Goal: Navigation & Orientation: Find specific page/section

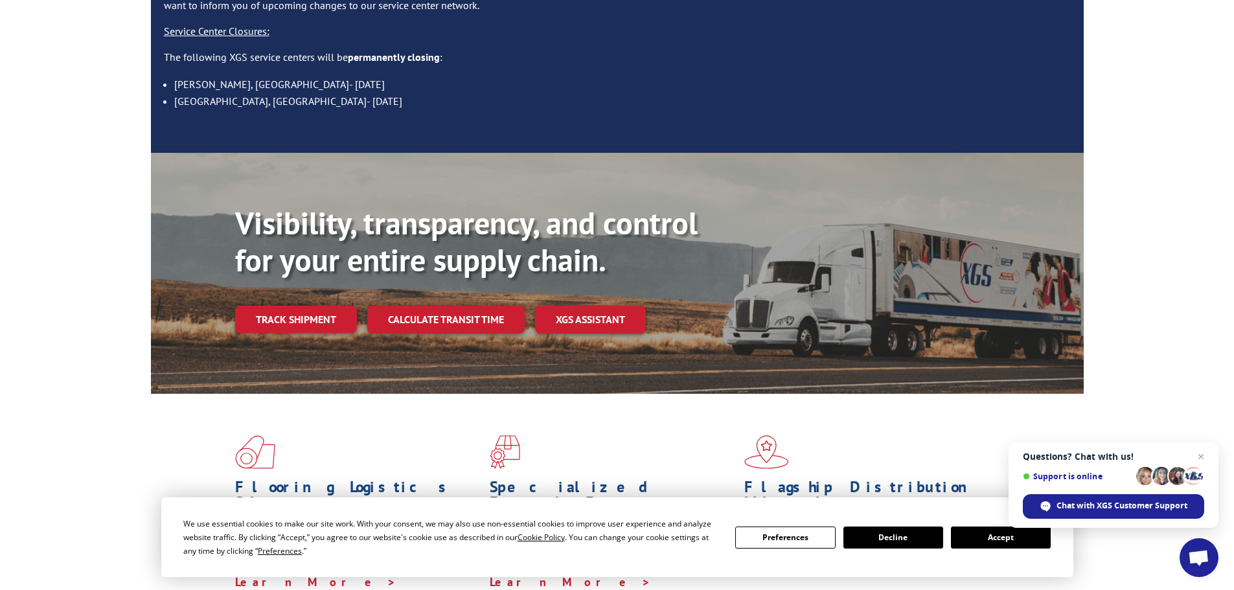
scroll to position [173, 0]
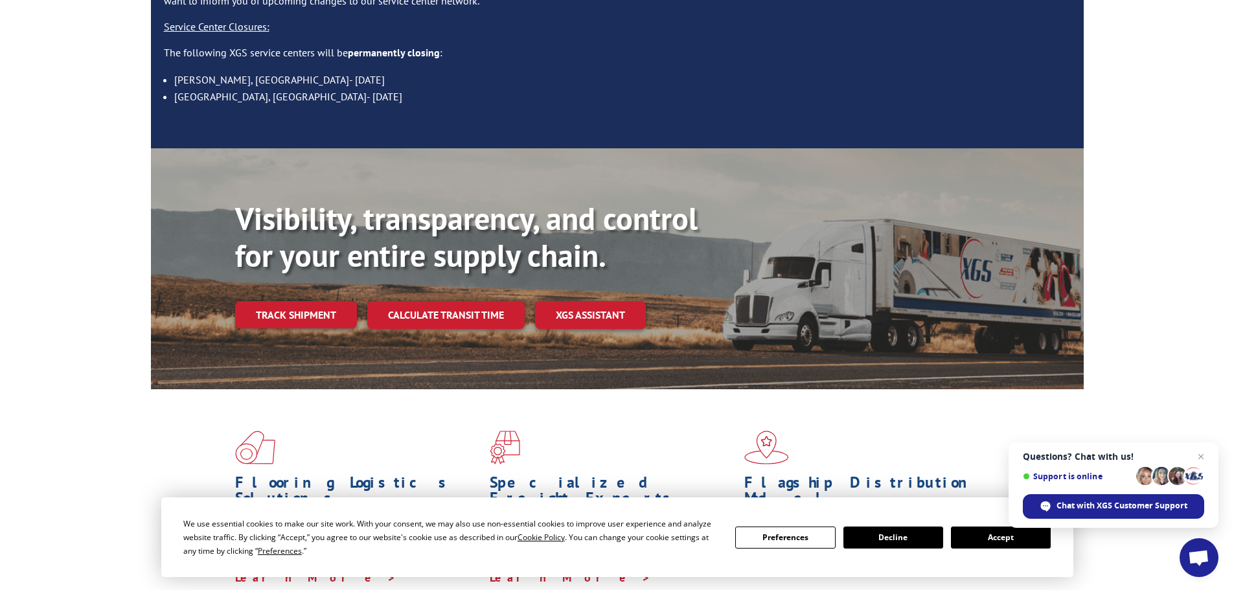
click at [979, 530] on button "Accept" at bounding box center [1001, 538] width 100 height 22
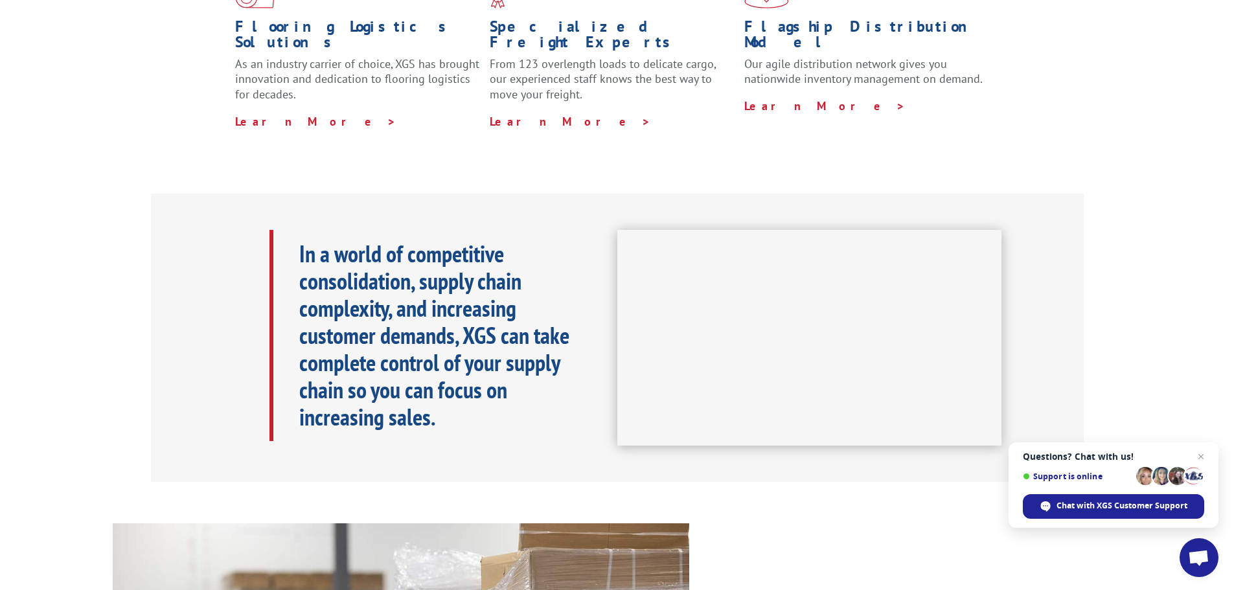
scroll to position [0, 0]
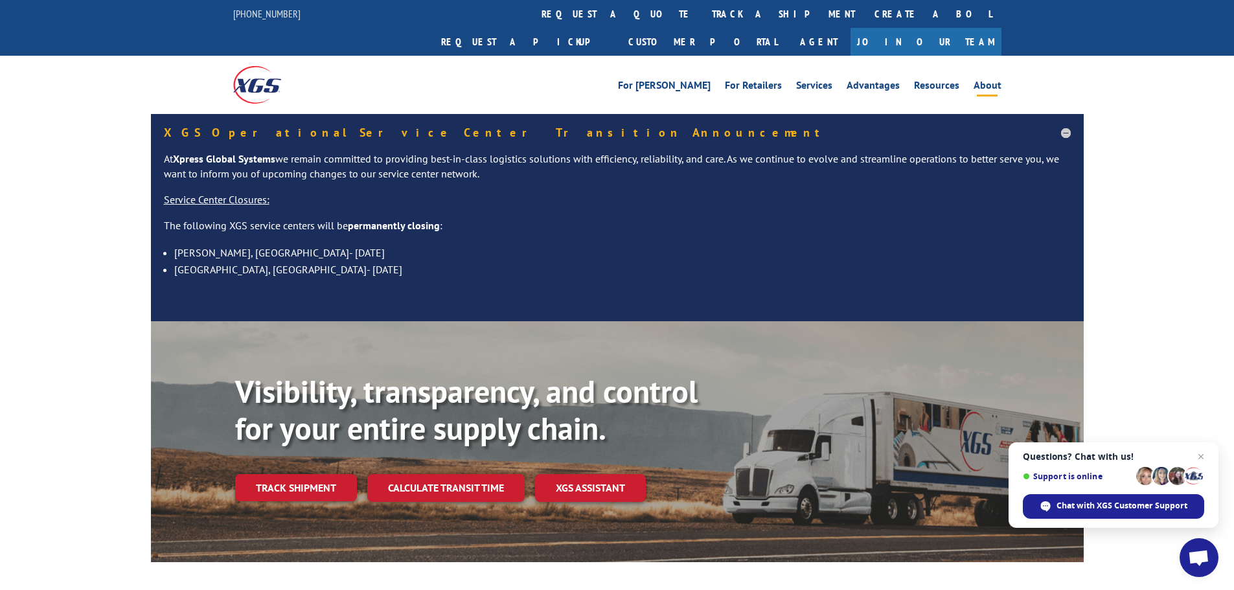
click at [992, 80] on link "About" at bounding box center [987, 87] width 28 height 14
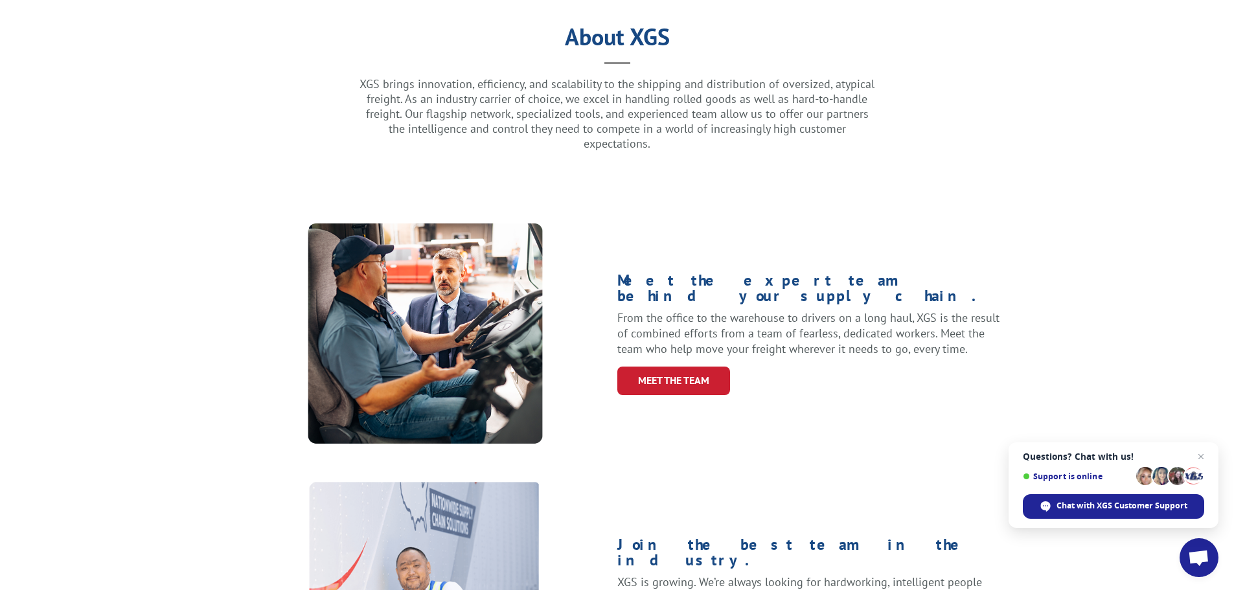
scroll to position [475, 0]
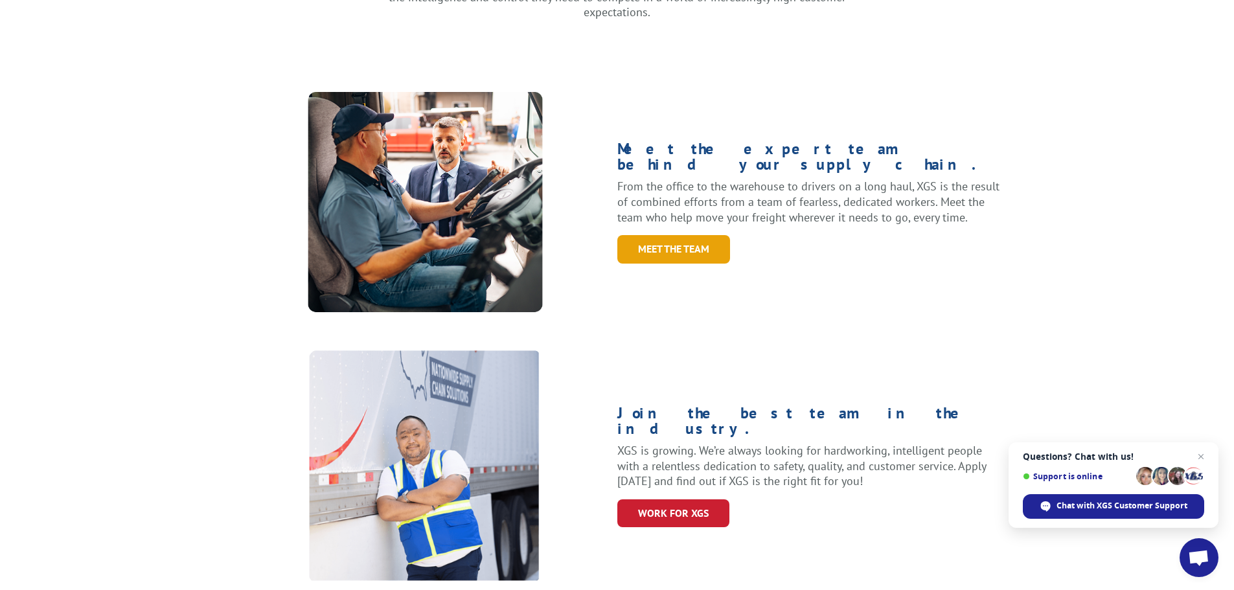
click at [652, 235] on link "Meet the Team" at bounding box center [673, 249] width 113 height 28
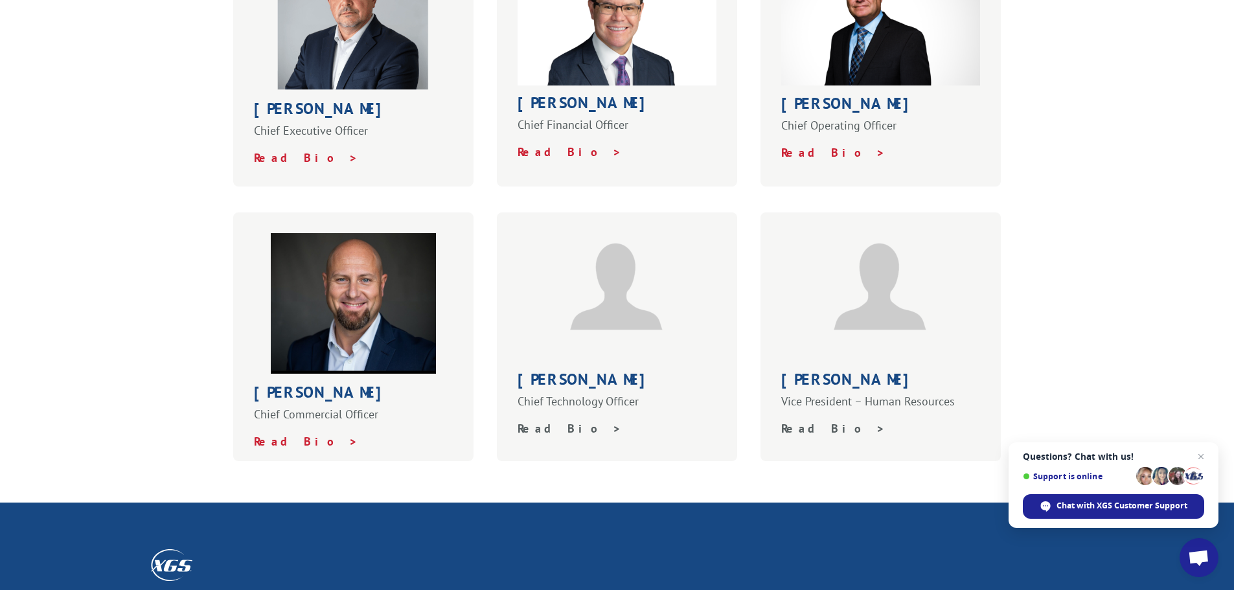
scroll to position [562, 0]
